Goal: Task Accomplishment & Management: Manage account settings

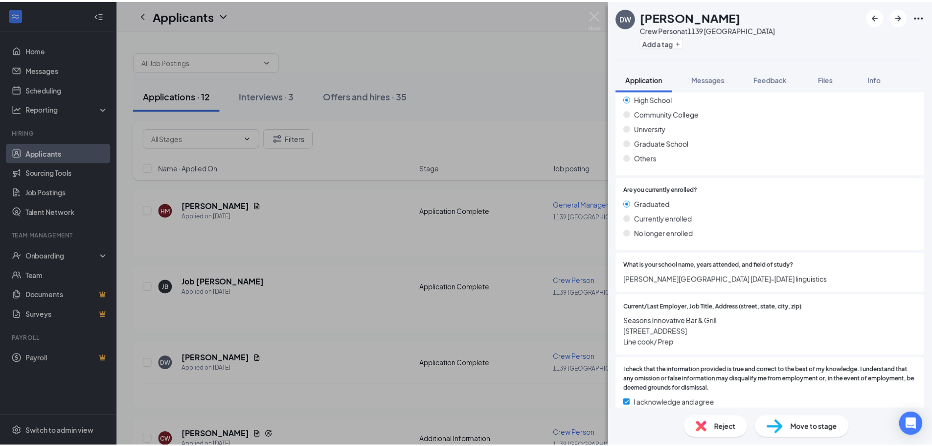
scroll to position [968, 0]
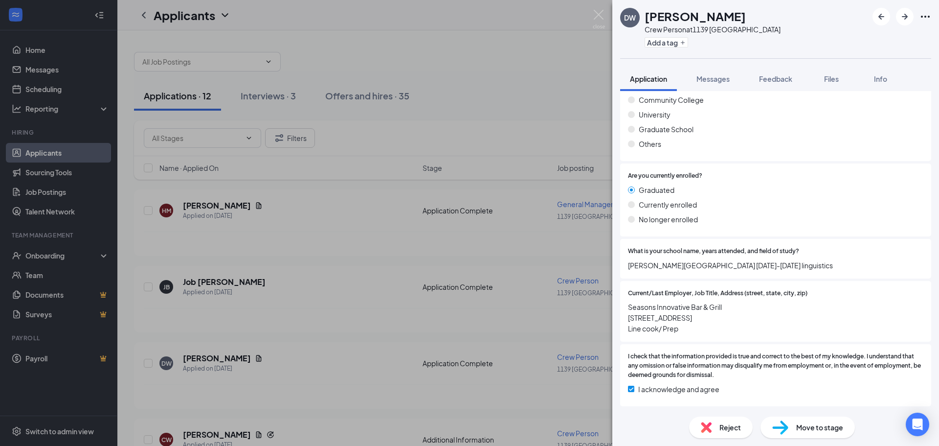
click at [492, 329] on div "DW [PERSON_NAME] Crew Person at 1139 [GEOGRAPHIC_DATA] Add a tag Application Me…" at bounding box center [469, 223] width 939 height 446
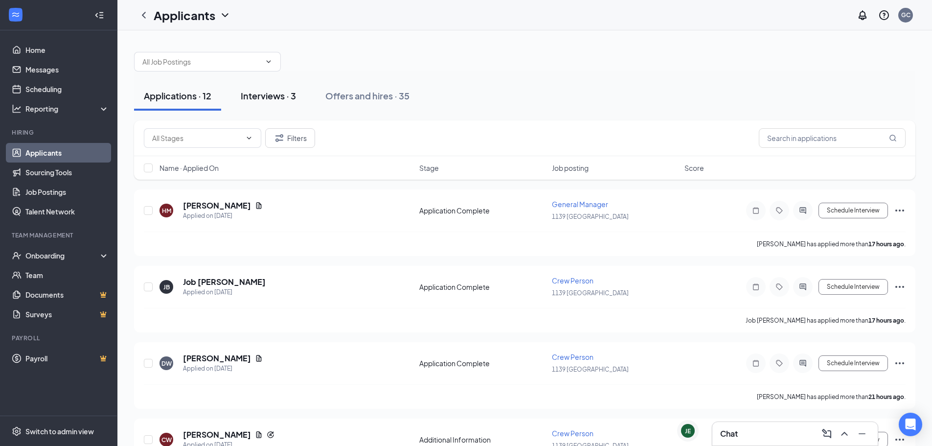
click at [290, 94] on div "Interviews · 3" at bounding box center [268, 96] width 55 height 12
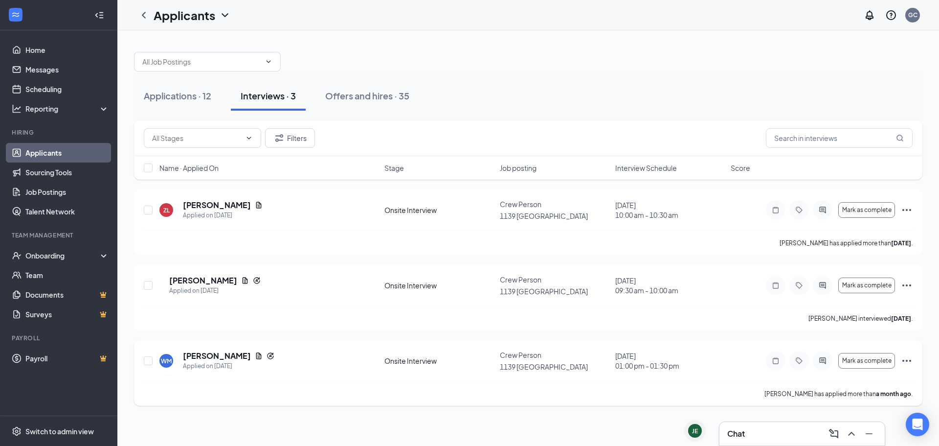
click at [907, 355] on icon "Ellipses" at bounding box center [907, 361] width 12 height 12
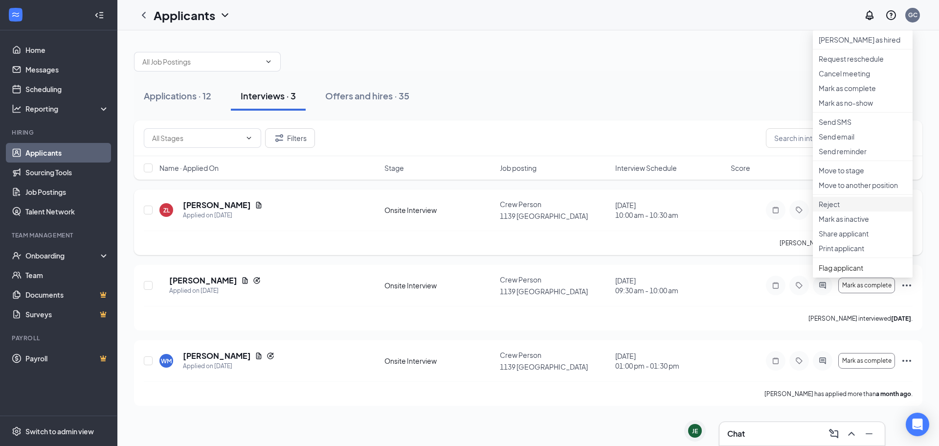
click at [874, 209] on p "Reject" at bounding box center [863, 204] width 88 height 10
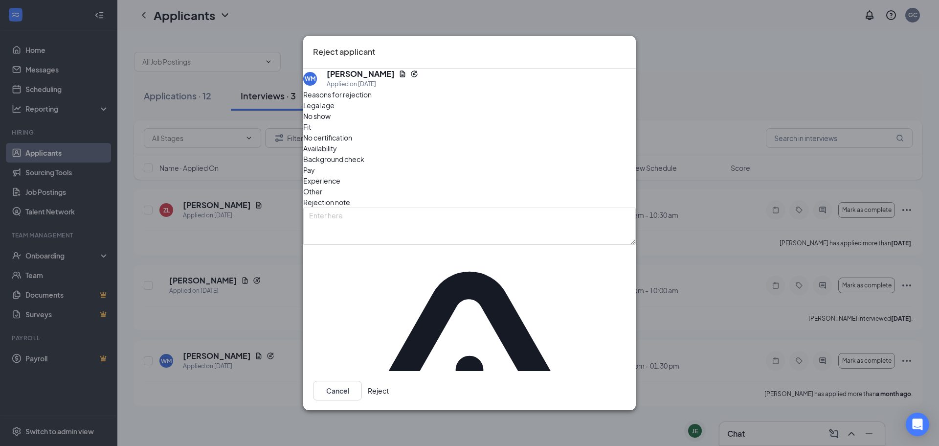
click at [389, 381] on button "Reject" at bounding box center [378, 391] width 21 height 20
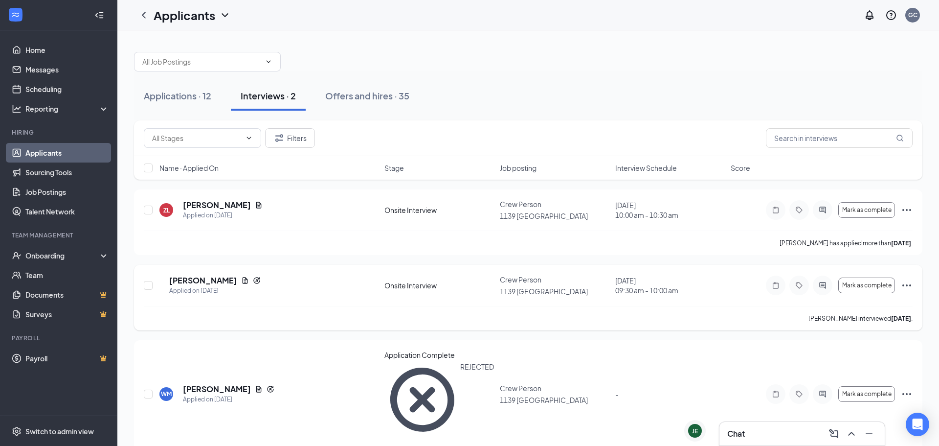
click at [908, 283] on icon "Ellipses" at bounding box center [907, 285] width 12 height 12
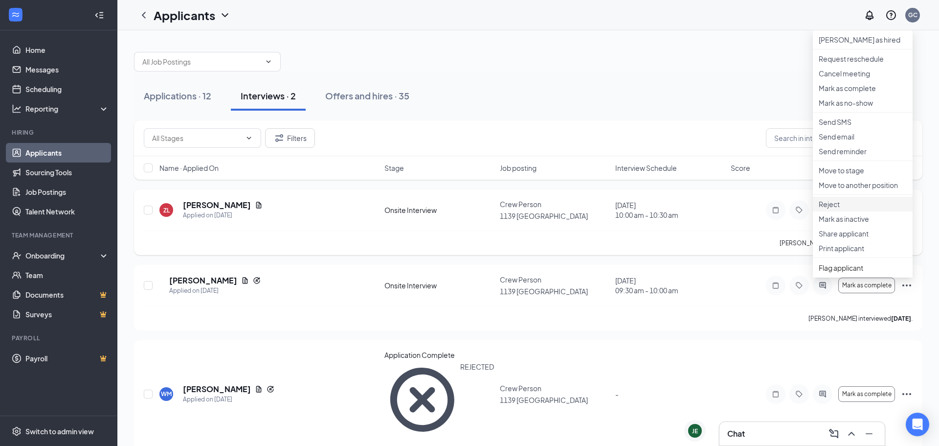
click at [890, 209] on p "Reject" at bounding box center [863, 204] width 88 height 10
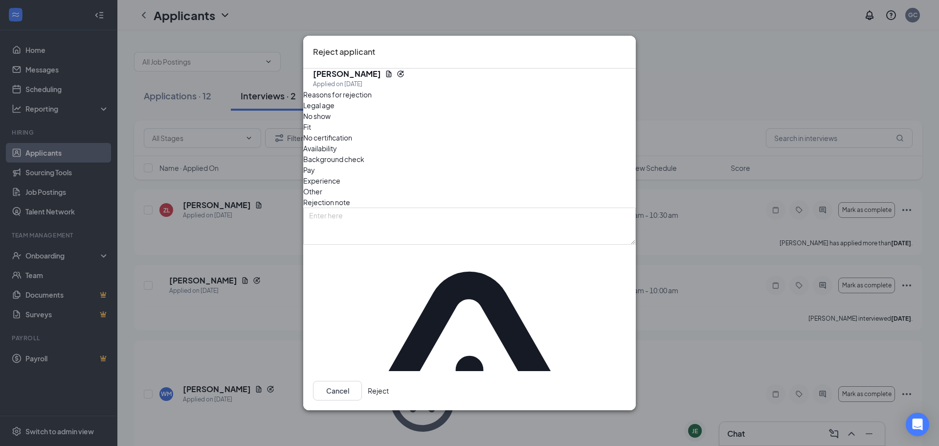
click at [389, 381] on button "Reject" at bounding box center [378, 391] width 21 height 20
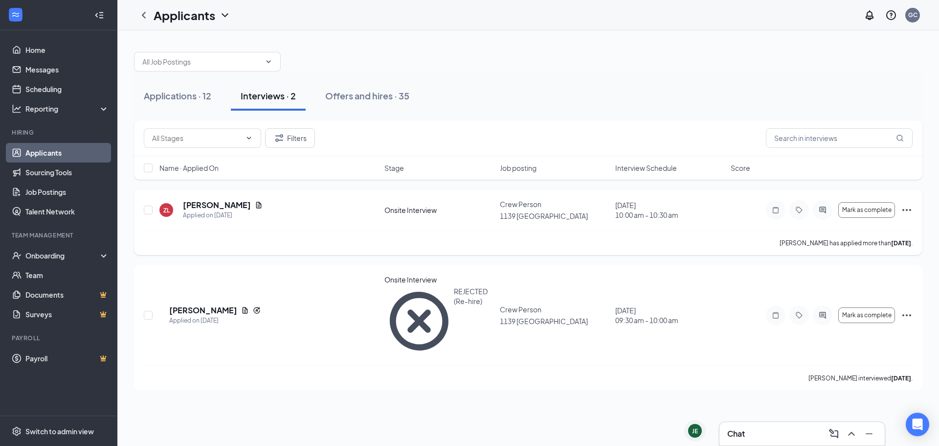
click at [905, 211] on icon "Ellipses" at bounding box center [907, 210] width 12 height 12
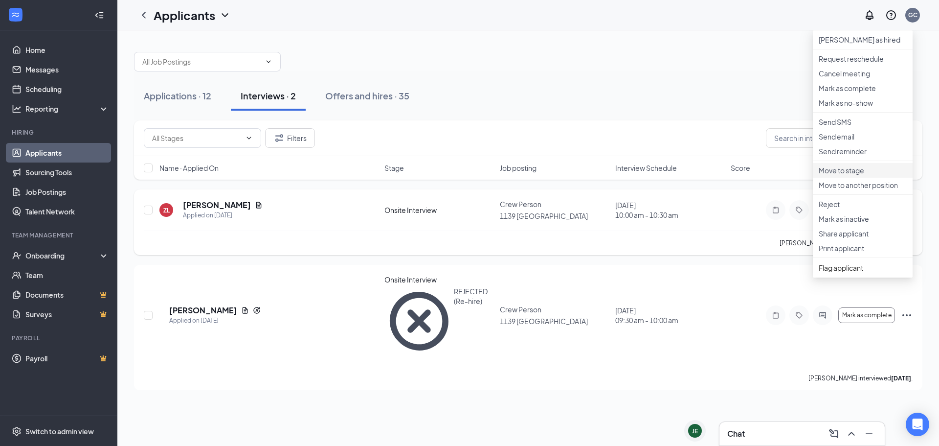
click at [846, 175] on p "Move to stage" at bounding box center [863, 170] width 88 height 10
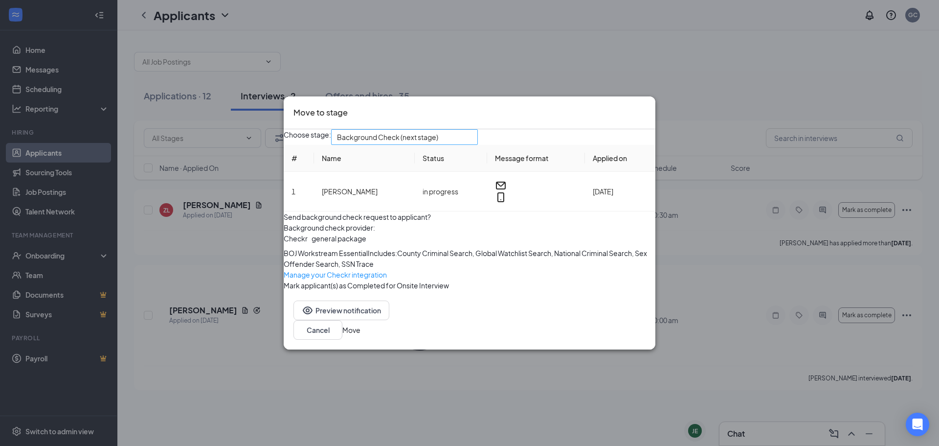
click at [472, 130] on span "Background Check (next stage)" at bounding box center [404, 137] width 135 height 15
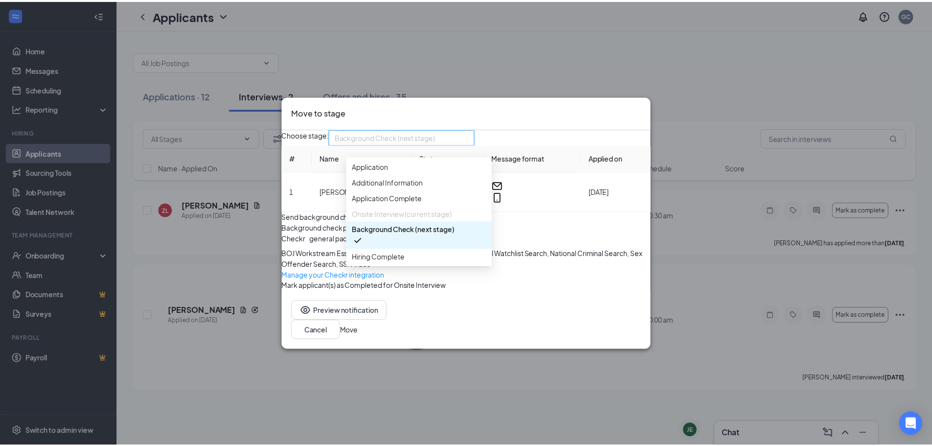
scroll to position [11, 0]
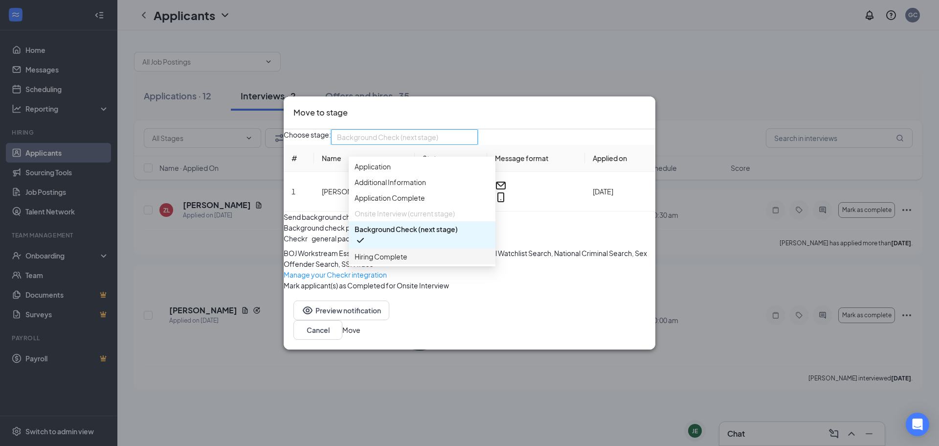
click at [435, 251] on span "Hiring Complete" at bounding box center [422, 256] width 135 height 11
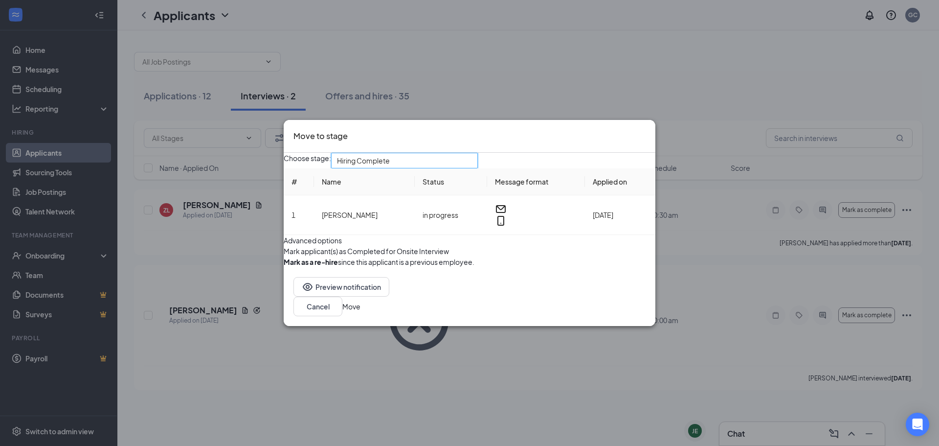
click at [361, 312] on button "Move" at bounding box center [352, 306] width 18 height 11
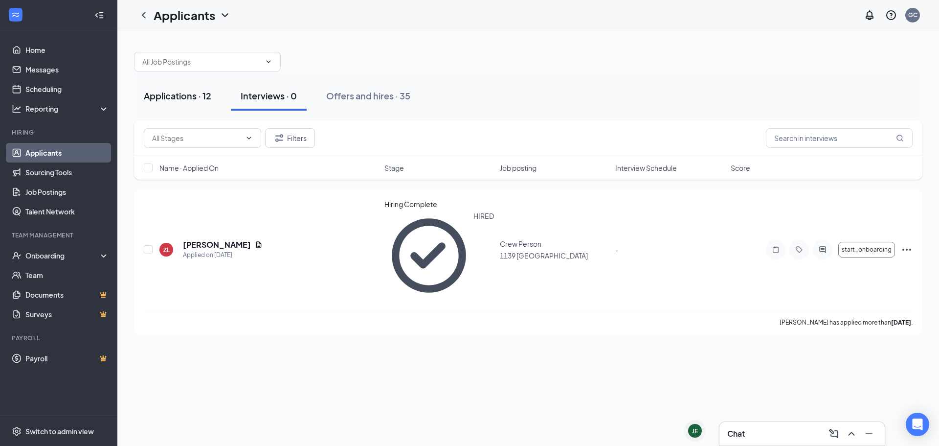
click at [151, 101] on div "Applications · 12" at bounding box center [178, 96] width 68 height 12
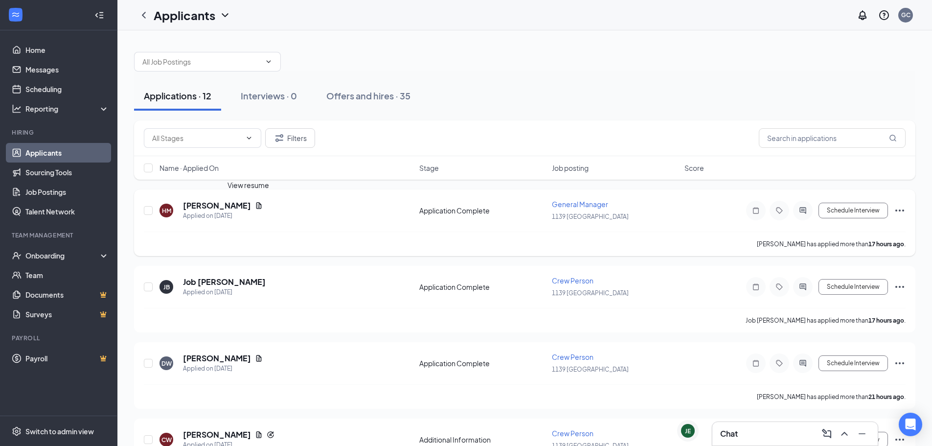
click at [255, 206] on icon "Document" at bounding box center [259, 206] width 8 height 8
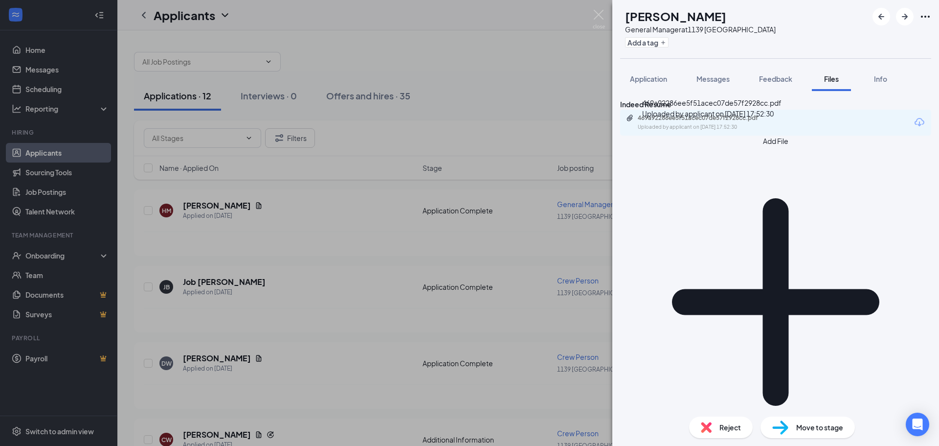
click at [693, 122] on div "469a92286ee5f51acec07de57f2928cc.pdf" at bounding box center [706, 118] width 137 height 8
click at [343, 56] on div "[PERSON_NAME] General Manager at 1139 [GEOGRAPHIC_DATA] Add a tag Application M…" at bounding box center [469, 223] width 939 height 446
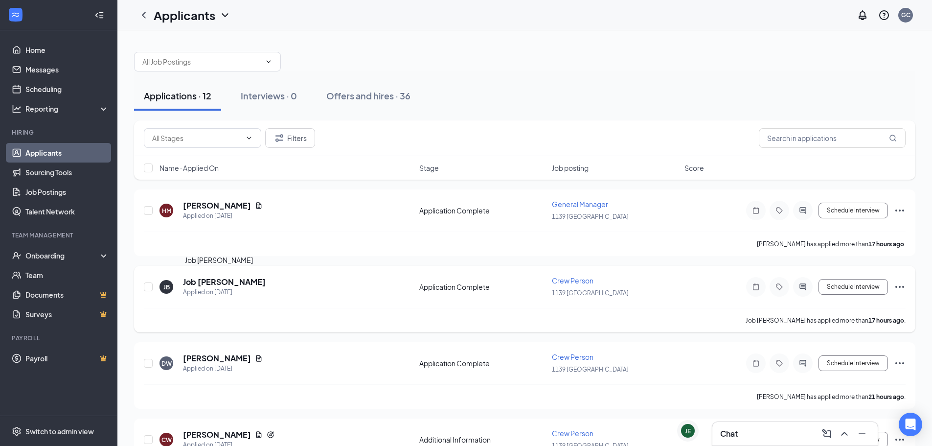
click at [221, 280] on h5 "Job [PERSON_NAME]" at bounding box center [224, 281] width 83 height 11
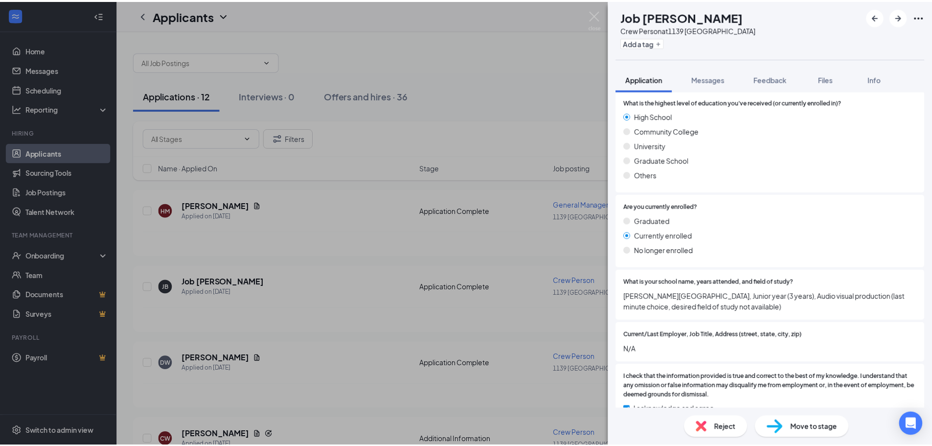
scroll to position [904, 0]
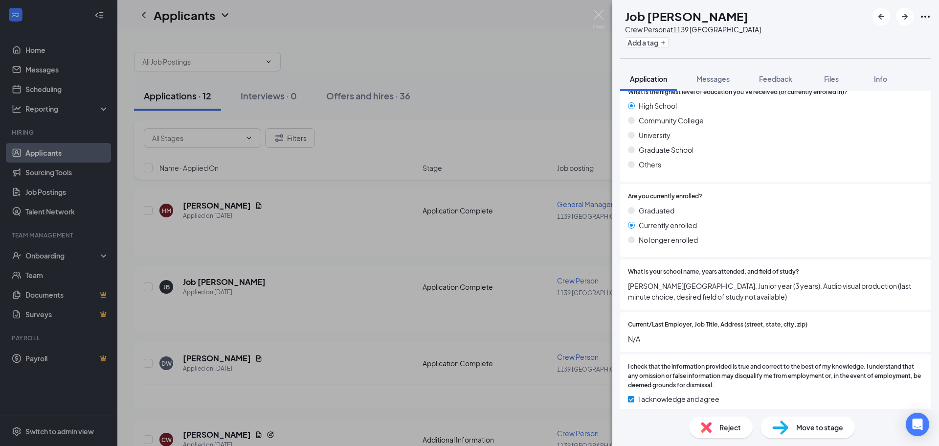
click at [467, 301] on div "JB Job [PERSON_NAME] Crew Person at 1139 [GEOGRAPHIC_DATA] Add a tag Applicatio…" at bounding box center [469, 223] width 939 height 446
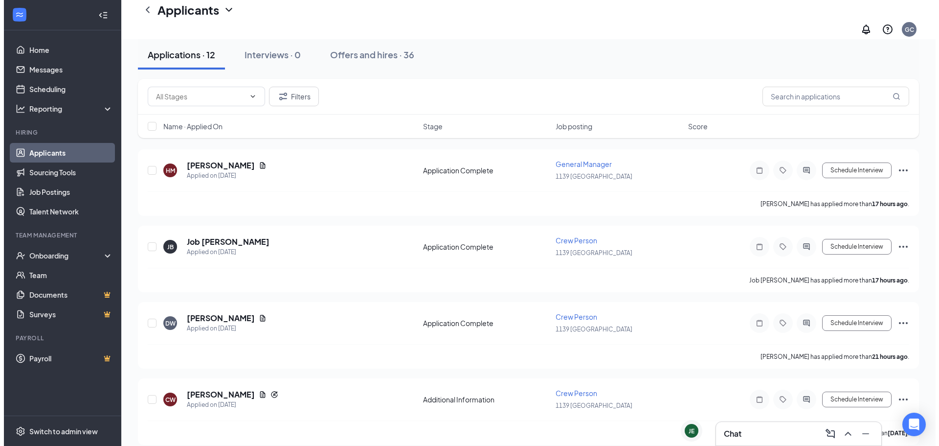
scroll to position [98, 0]
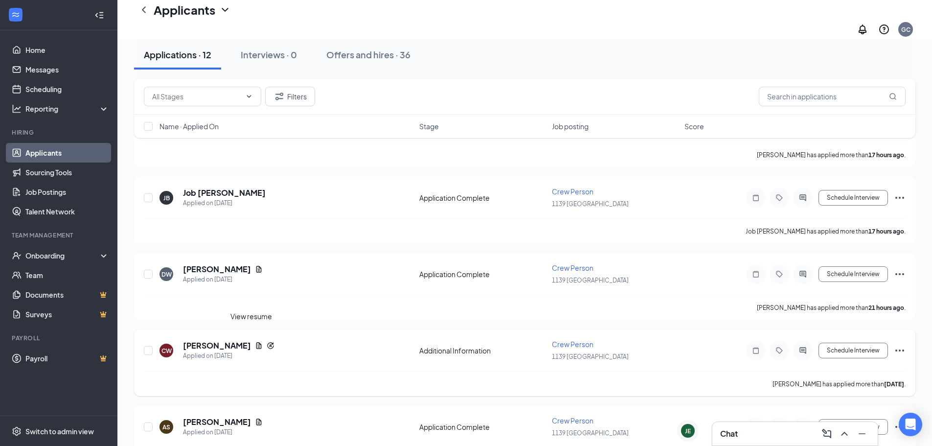
click at [255, 342] on icon "Document" at bounding box center [259, 346] width 8 height 8
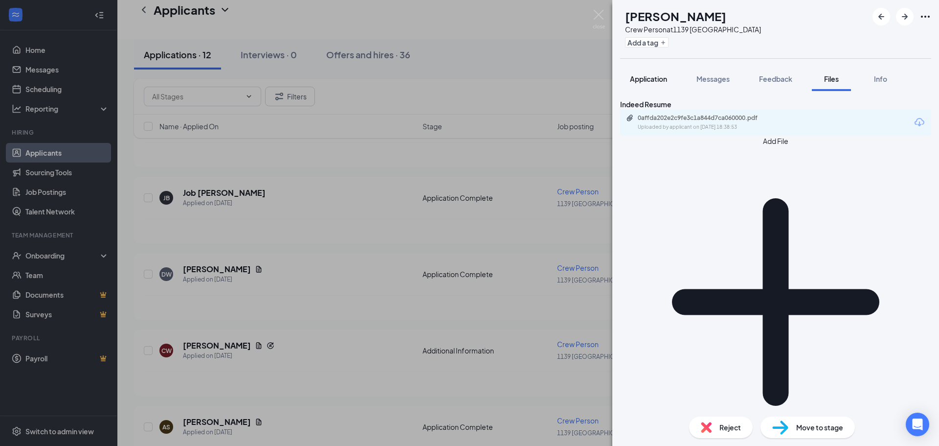
click at [669, 75] on button "Application" at bounding box center [648, 79] width 57 height 24
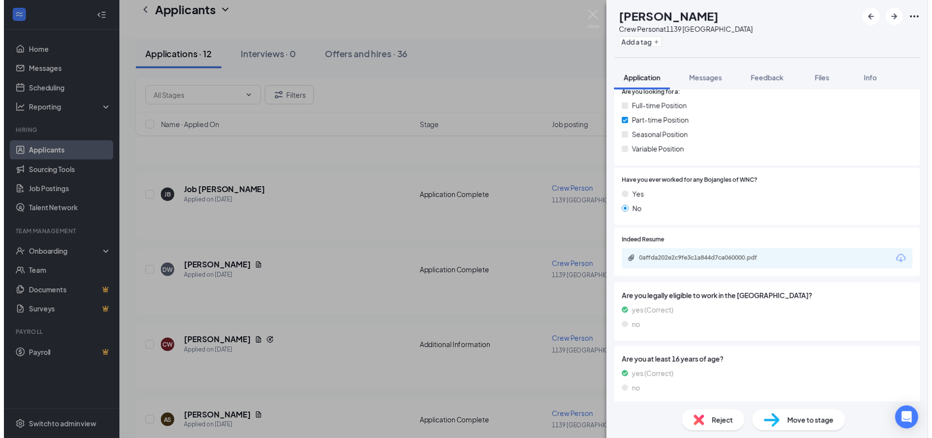
scroll to position [267, 0]
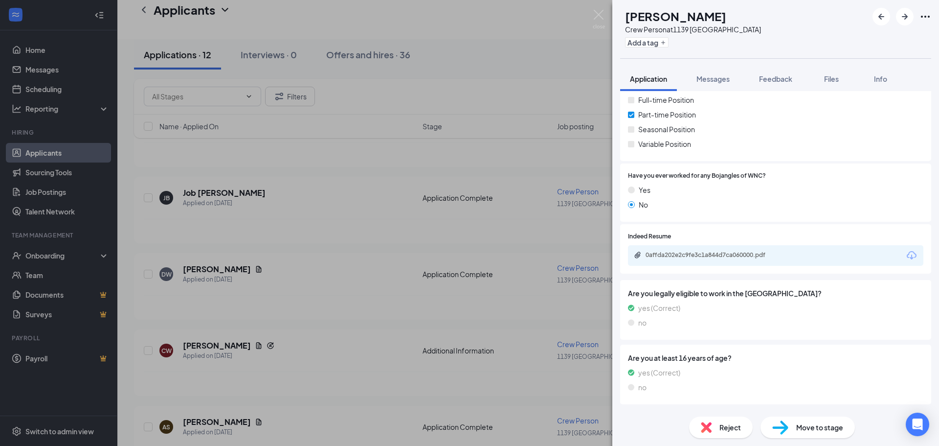
drag, startPoint x: 369, startPoint y: 291, endPoint x: 52, endPoint y: 40, distance: 404.4
click at [369, 291] on div "[PERSON_NAME] Crew Person at 1139 [GEOGRAPHIC_DATA] Add a tag Application Messa…" at bounding box center [469, 223] width 939 height 446
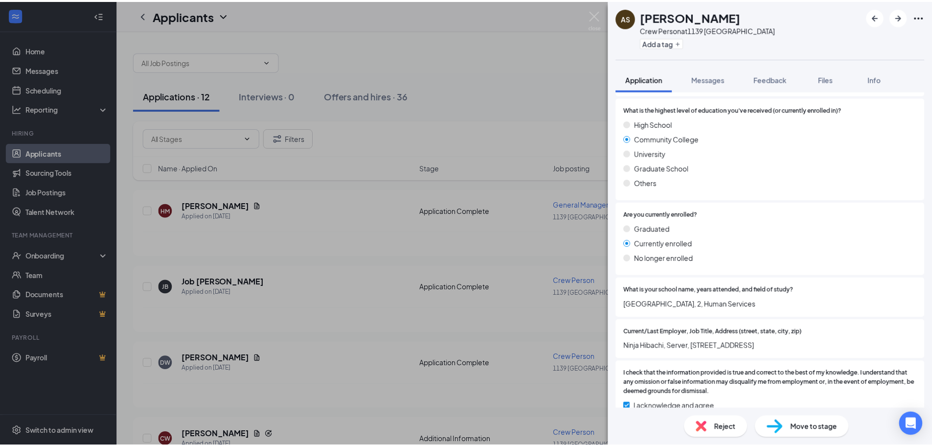
scroll to position [947, 0]
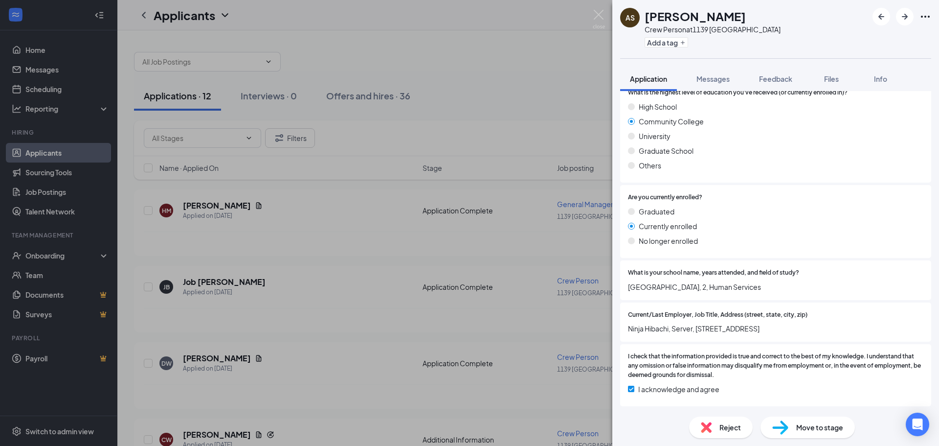
click at [337, 304] on div "AS Ainsley Simpkins Crew Person at 1139 Clinton TN Add a tag Application Messag…" at bounding box center [469, 223] width 939 height 446
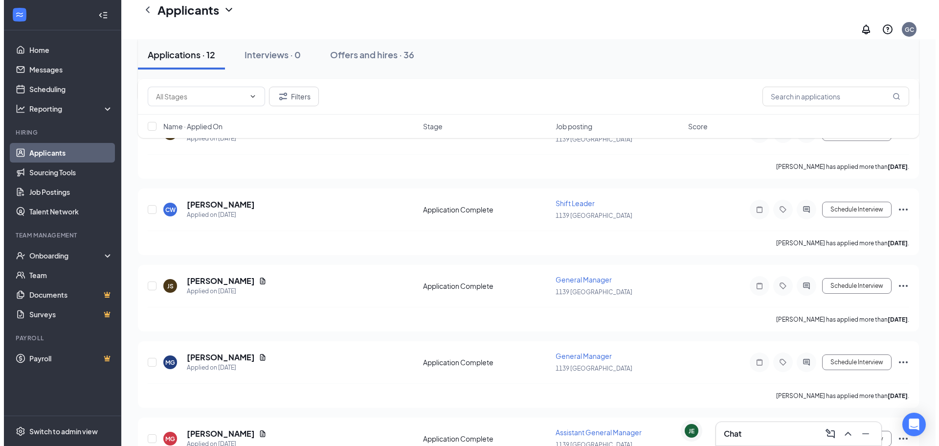
scroll to position [440, 0]
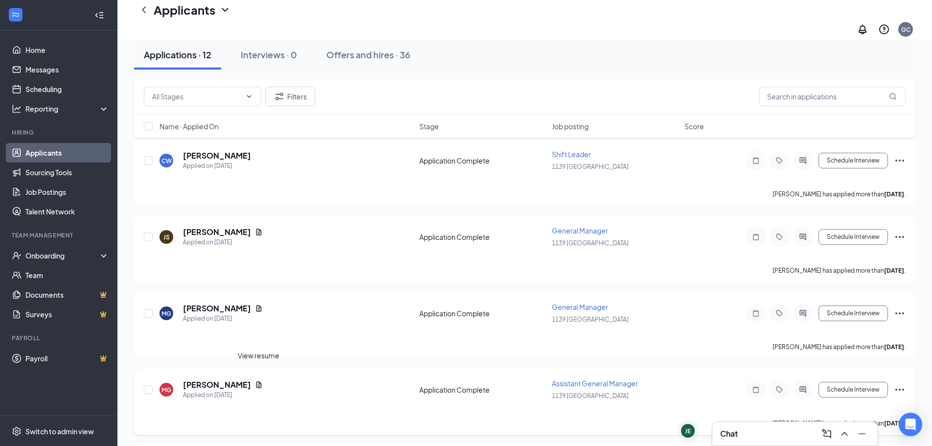
click at [258, 381] on icon "Document" at bounding box center [259, 385] width 8 height 8
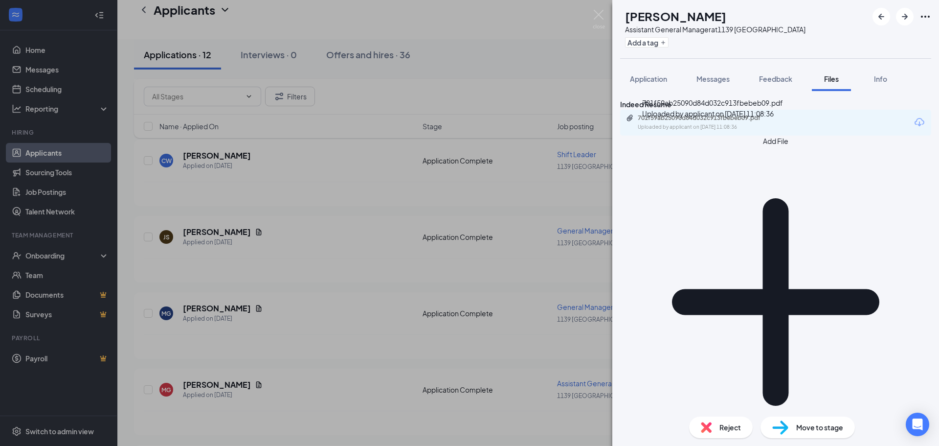
click at [682, 131] on div "Uploaded by applicant on Aug 02, 2025 at 11:08:36" at bounding box center [711, 127] width 147 height 8
